Goal: Task Accomplishment & Management: Manage account settings

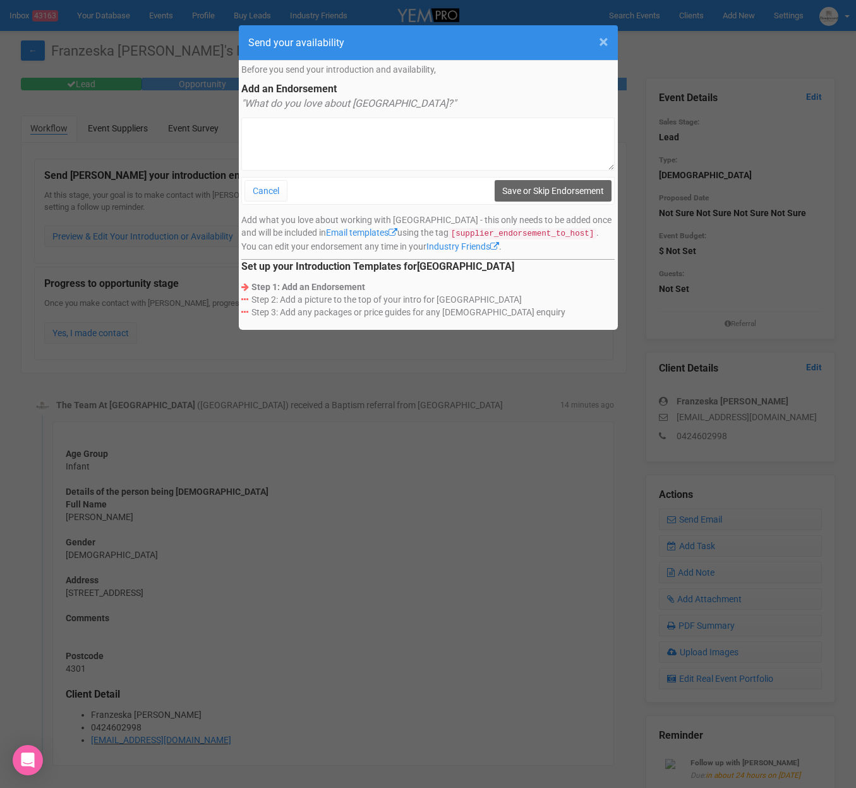
click at [603, 42] on span "×" at bounding box center [603, 42] width 9 height 21
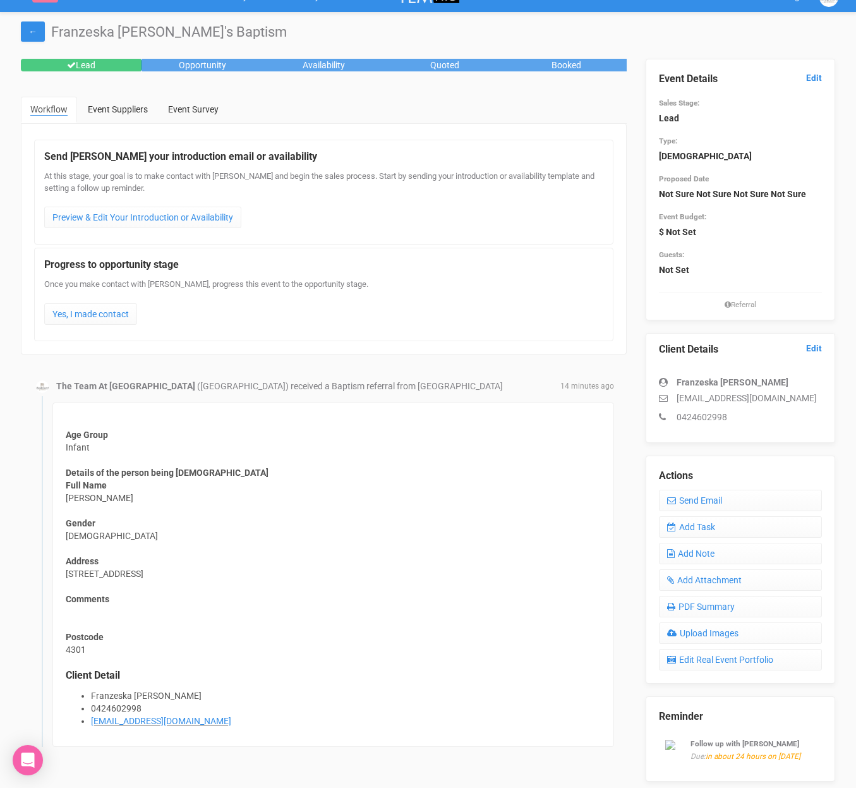
scroll to position [9, 0]
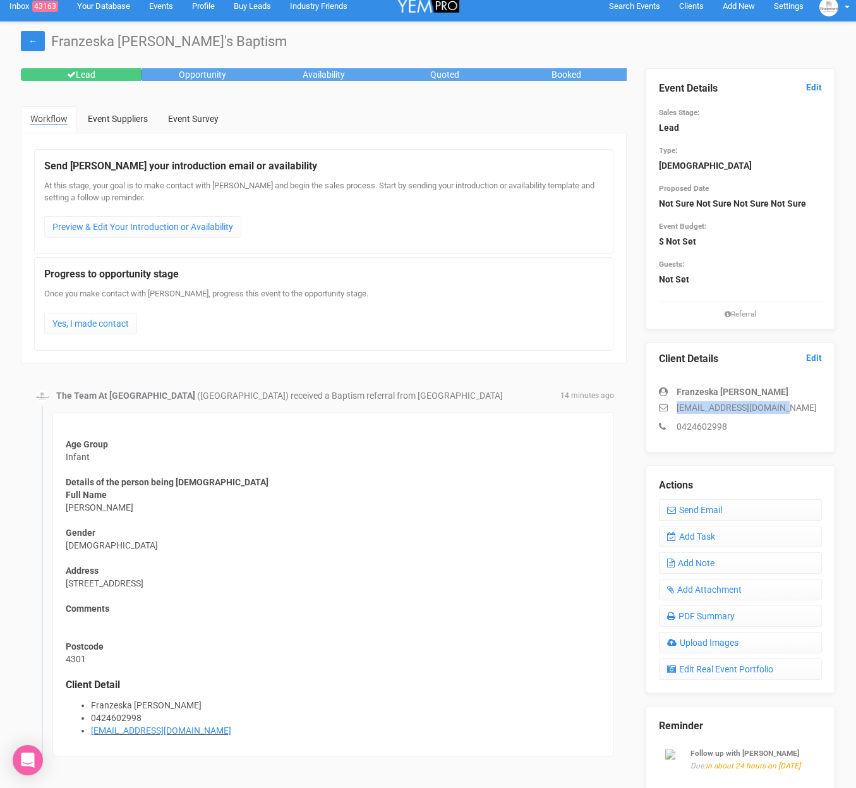
drag, startPoint x: 782, startPoint y: 407, endPoint x: 672, endPoint y: 412, distance: 109.4
click at [671, 413] on p "[EMAIL_ADDRESS][DOMAIN_NAME]" at bounding box center [740, 407] width 163 height 13
copy p "[EMAIL_ADDRESS][DOMAIN_NAME]"
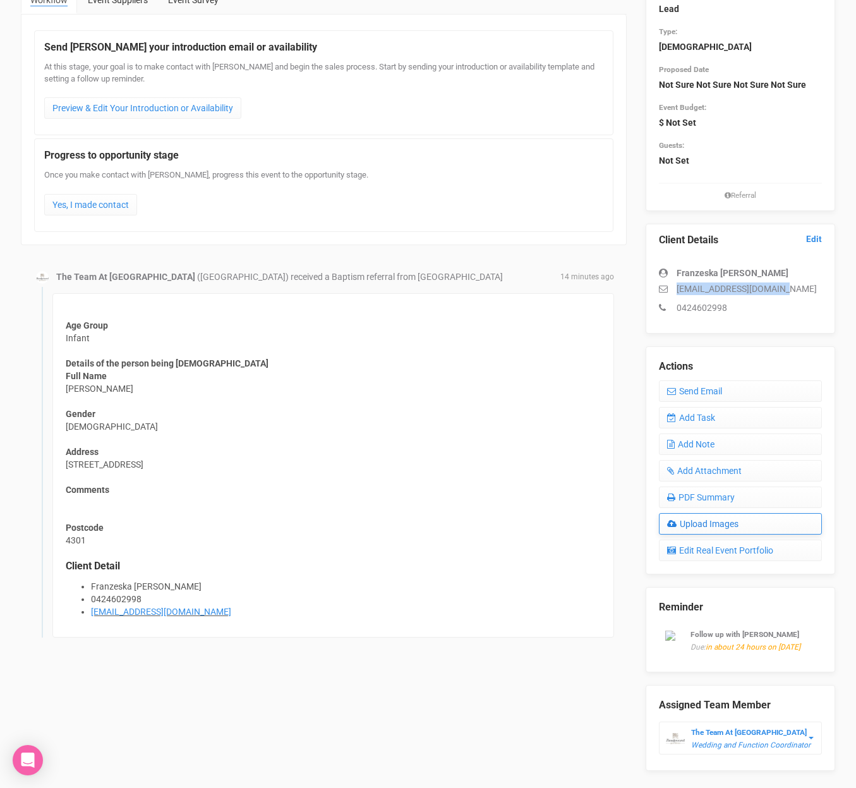
scroll to position [181, 0]
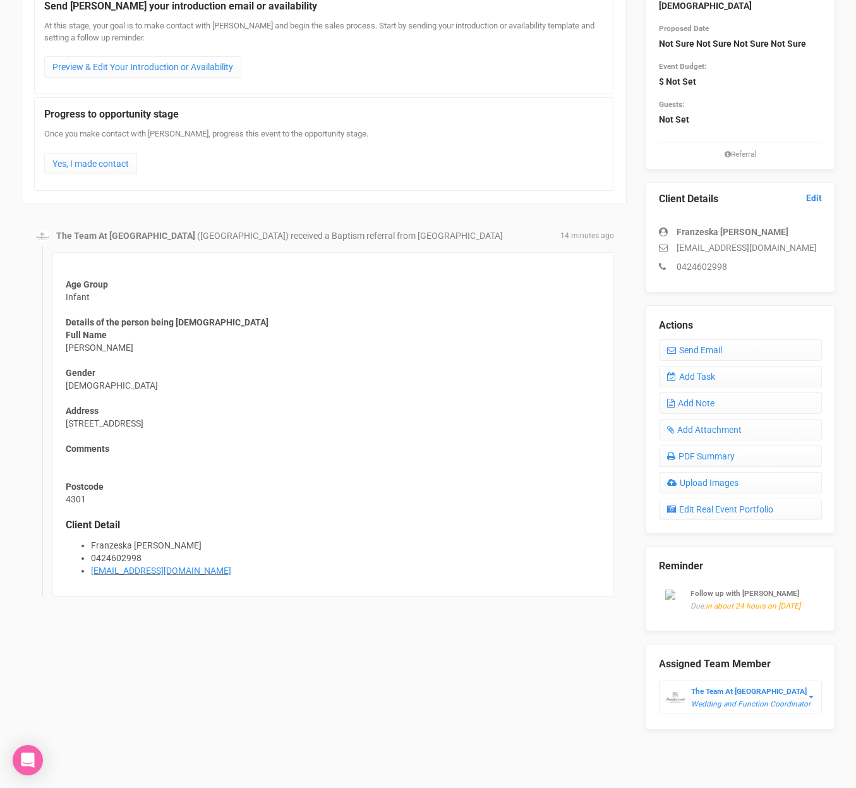
click at [737, 586] on div "Follow up with [PERSON_NAME]: in about 24 hours on [DATE]" at bounding box center [740, 599] width 163 height 38
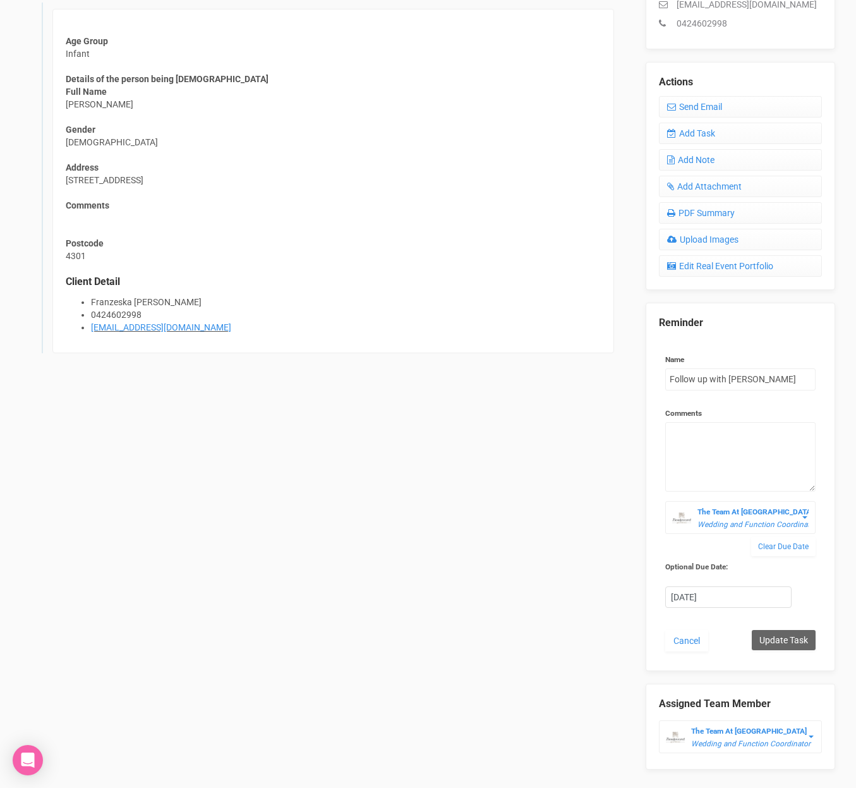
scroll to position [452, 0]
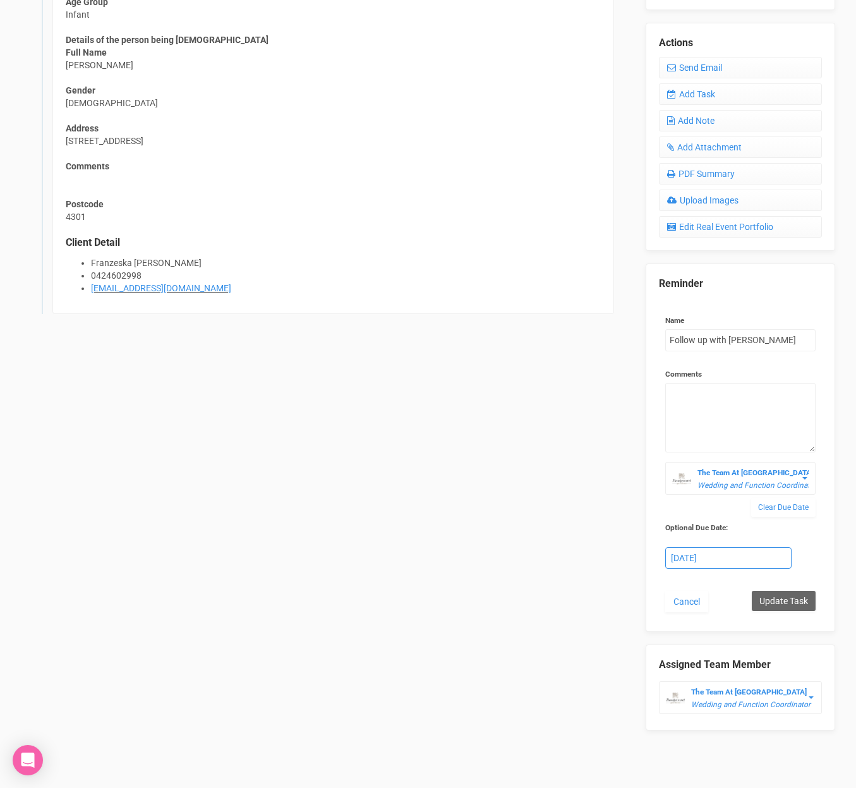
click at [722, 557] on div "[DATE]" at bounding box center [728, 557] width 125 height 21
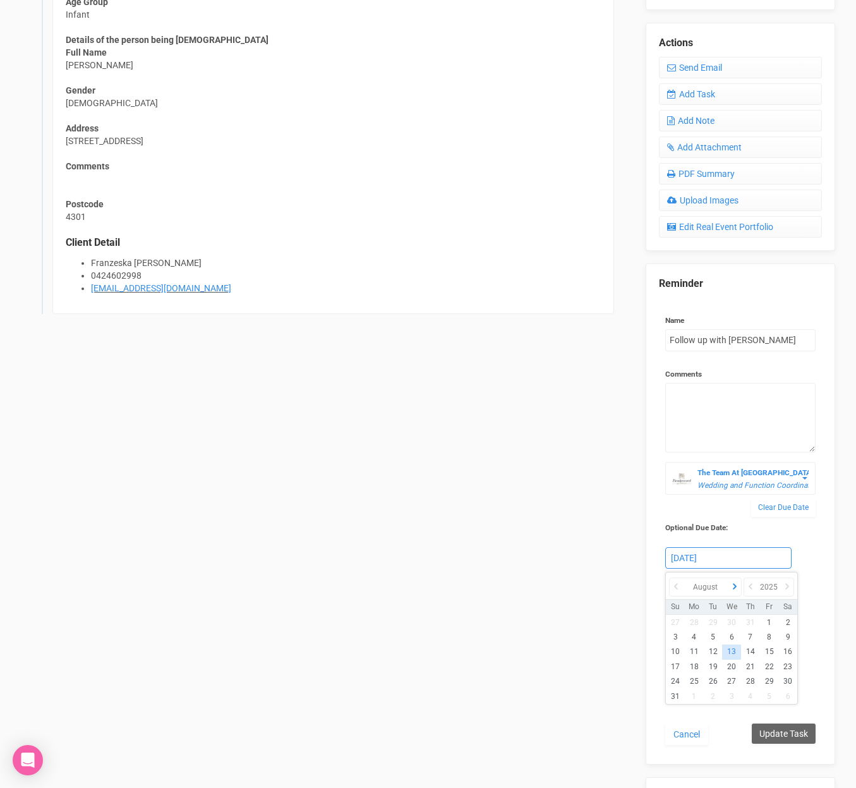
click at [735, 588] on icon at bounding box center [735, 587] width 13 height 18
click at [670, 587] on icon at bounding box center [676, 587] width 13 height 18
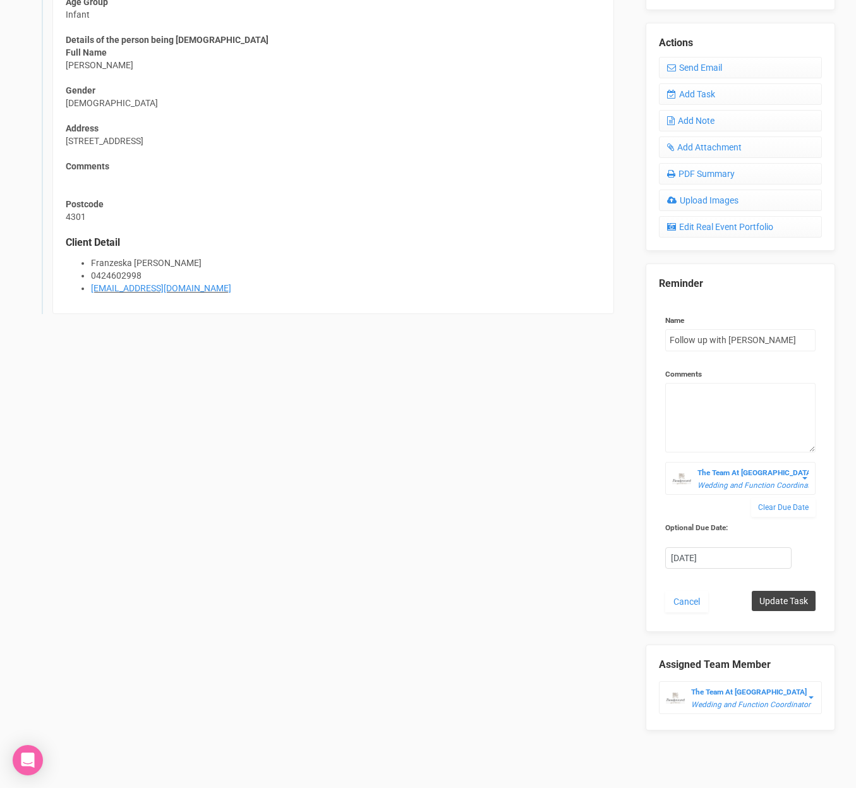
click at [767, 601] on input "Update Task" at bounding box center [784, 601] width 64 height 20
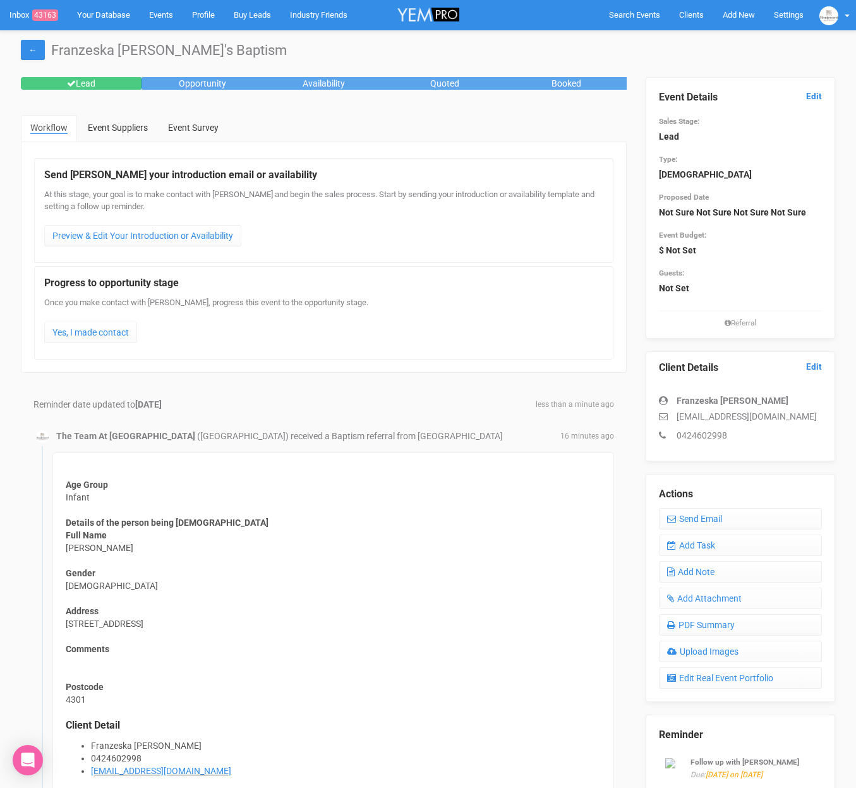
scroll to position [0, 0]
